Goal: Task Accomplishment & Management: Use online tool/utility

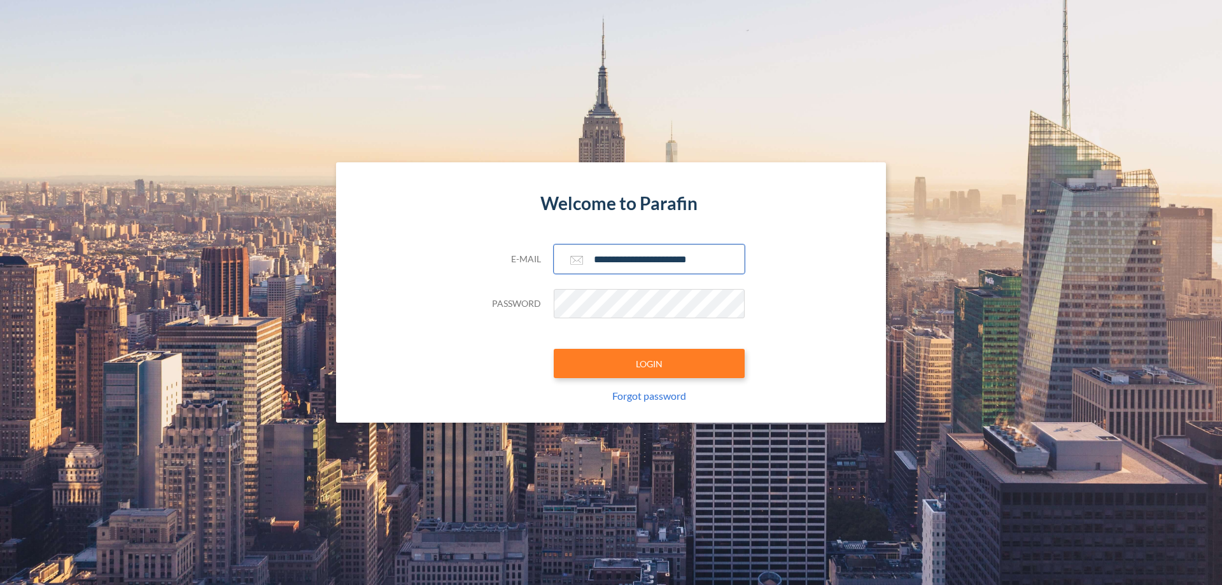
type input "**********"
click at [649, 363] on button "LOGIN" at bounding box center [649, 363] width 191 height 29
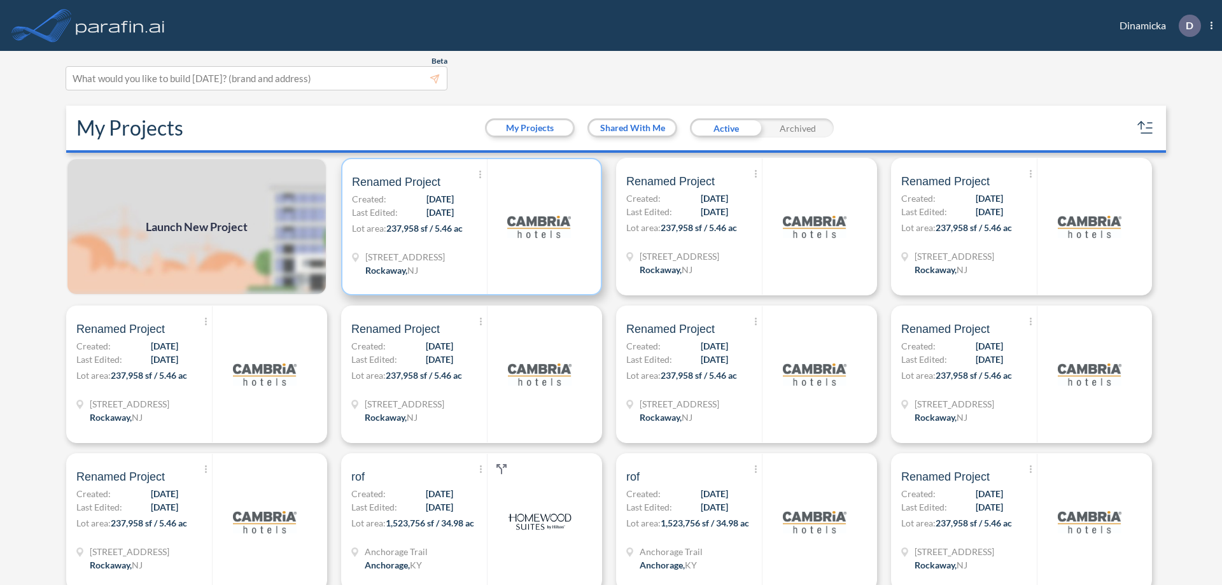
scroll to position [3, 0]
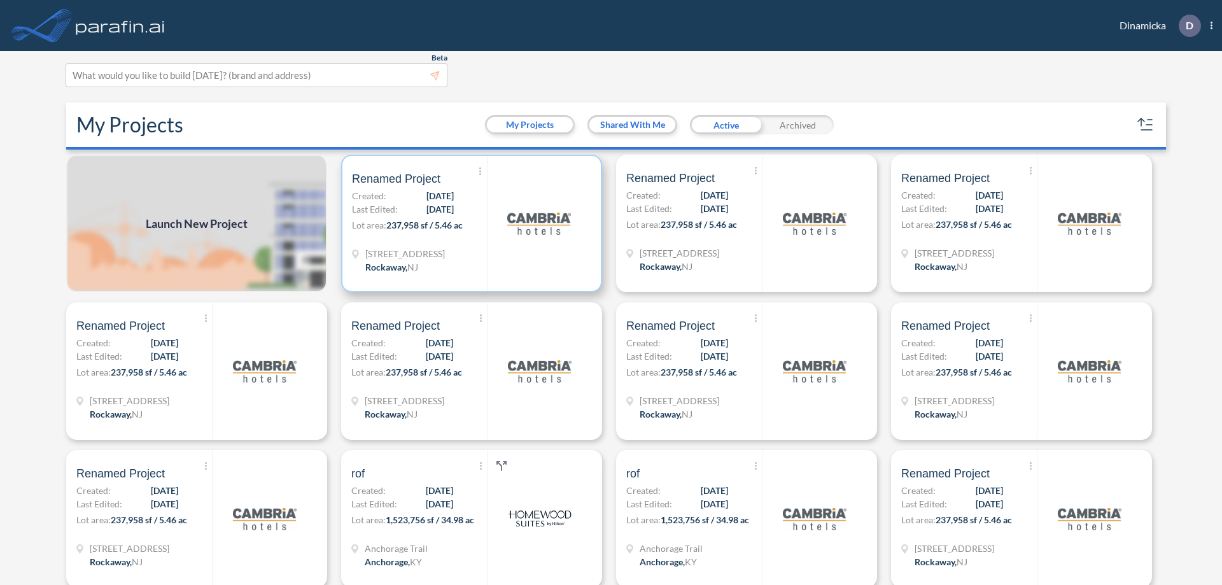
click at [469, 223] on p "Lot area: 237,958 sf / 5.46 ac" at bounding box center [419, 227] width 135 height 18
